Goal: Navigation & Orientation: Find specific page/section

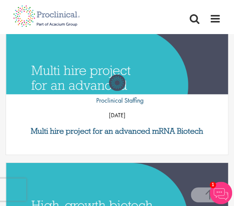
scroll to position [1202, 0]
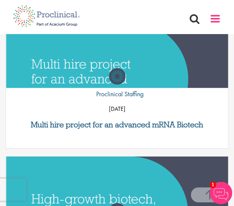
click at [213, 20] on span at bounding box center [214, 18] width 11 height 11
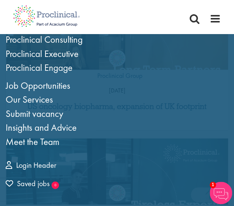
scroll to position [133, 0]
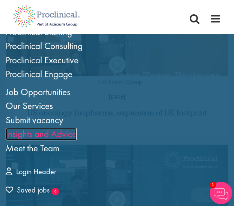
click at [44, 136] on link "Insights and Advice" at bounding box center [41, 134] width 71 height 12
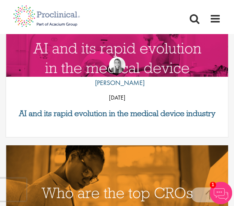
scroll to position [544, 0]
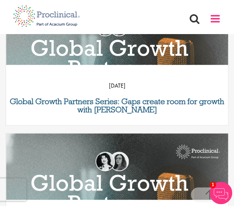
click at [215, 21] on span at bounding box center [214, 18] width 11 height 11
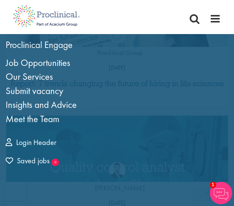
scroll to position [149, 0]
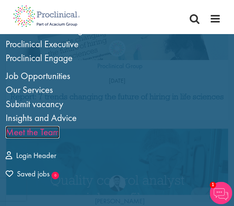
click at [45, 133] on link "Meet the Team" at bounding box center [33, 132] width 54 height 12
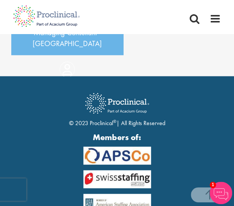
scroll to position [6761, 0]
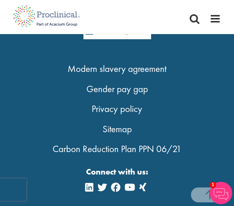
click at [221, 190] on img at bounding box center [220, 193] width 23 height 23
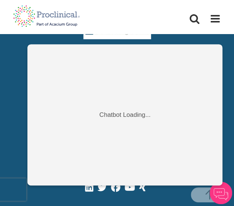
click at [224, 40] on div "Members of: Modern slavery agreement Gender pay gap Privacy policy Sitemap Carb…" at bounding box center [117, 62] width 223 height 207
click at [216, 20] on span at bounding box center [214, 18] width 11 height 11
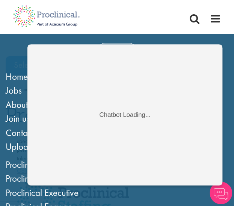
click at [214, 13] on div "Home Jobs About us Join us Contact Upload CV" at bounding box center [114, 12] width 213 height 24
click at [216, 193] on img at bounding box center [220, 193] width 23 height 23
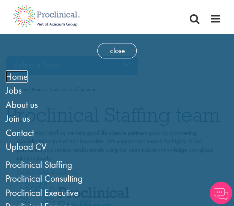
click at [20, 75] on span "Home" at bounding box center [17, 77] width 22 height 12
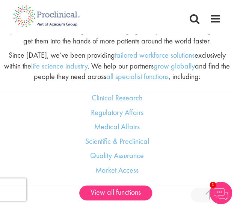
scroll to position [728, 0]
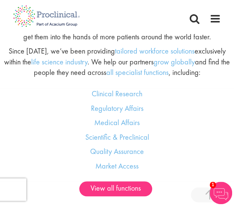
drag, startPoint x: 236, startPoint y: 15, endPoint x: 233, endPoint y: 61, distance: 46.2
click at [117, 91] on link "Clinical Research" at bounding box center [117, 94] width 51 height 10
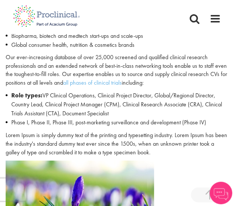
scroll to position [356, 0]
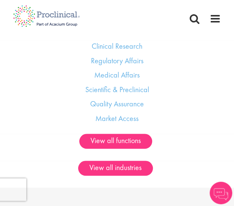
scroll to position [775, 0]
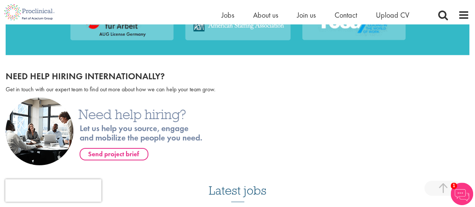
scroll to position [2557, 0]
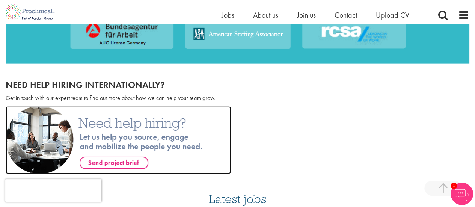
click at [141, 148] on img at bounding box center [118, 140] width 225 height 68
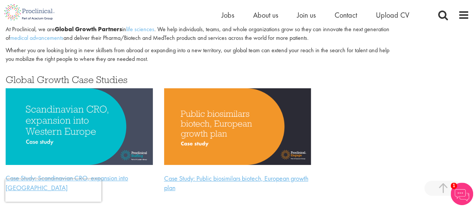
scroll to position [1314, 0]
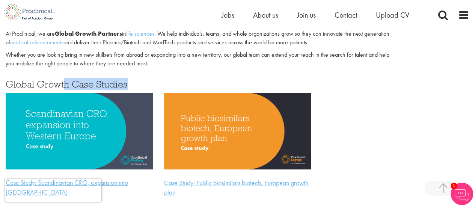
drag, startPoint x: 131, startPoint y: 75, endPoint x: 63, endPoint y: 71, distance: 67.3
click at [63, 79] on h3 "Global Growth Case Studies" at bounding box center [237, 84] width 463 height 10
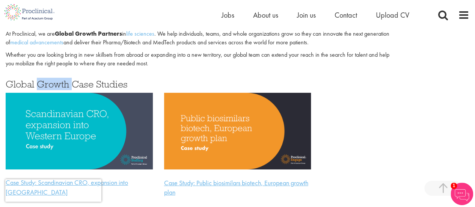
click at [63, 79] on h3 "Global Growth Case Studies" at bounding box center [237, 84] width 463 height 10
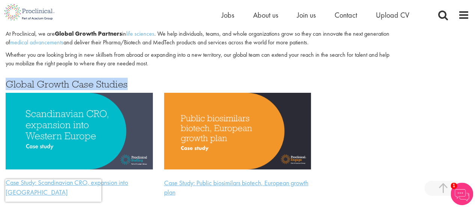
click at [63, 79] on h3 "Global Growth Case Studies" at bounding box center [237, 84] width 463 height 10
